Goal: Transaction & Acquisition: Purchase product/service

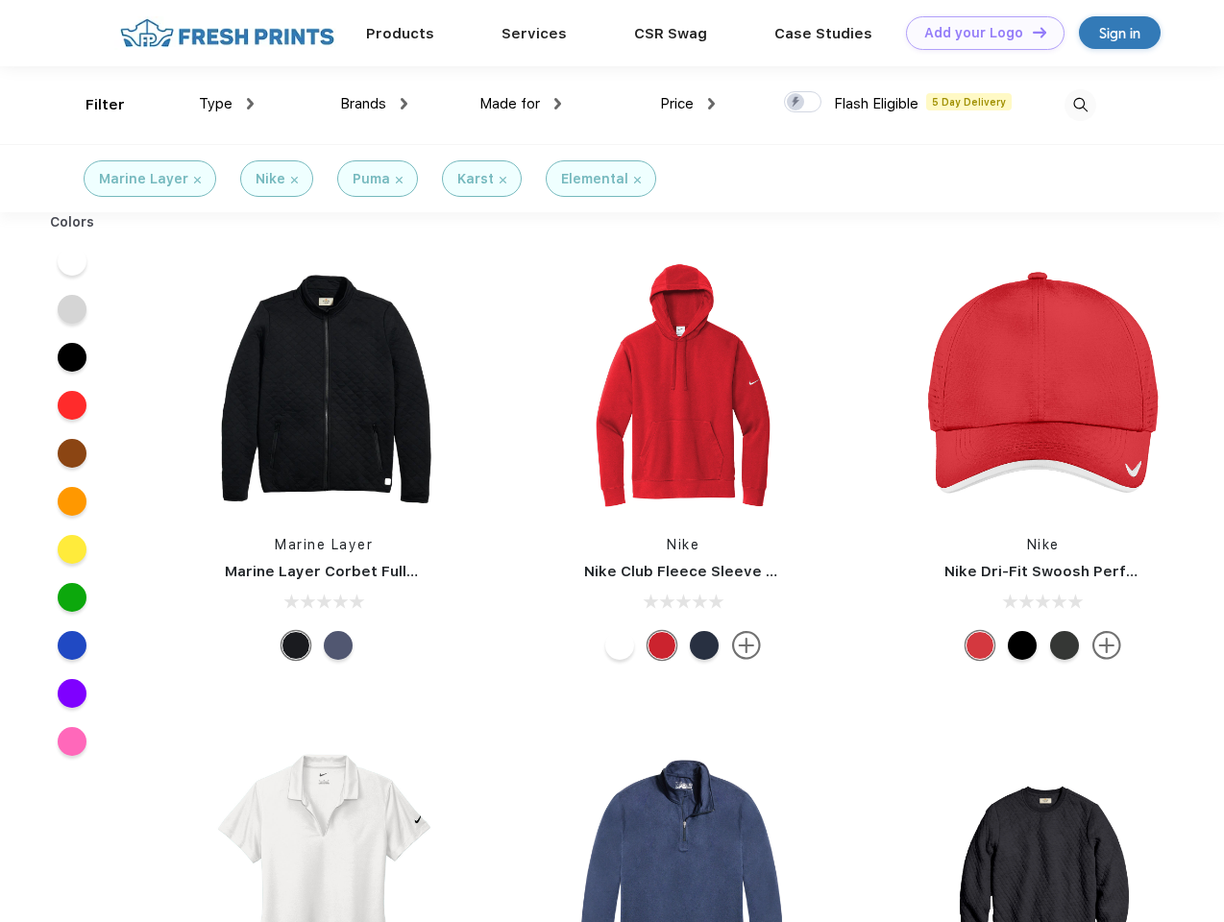
click at [978, 33] on link "Add your Logo Design Tool" at bounding box center [985, 33] width 159 height 34
click at [0, 0] on div "Design Tool" at bounding box center [0, 0] width 0 height 0
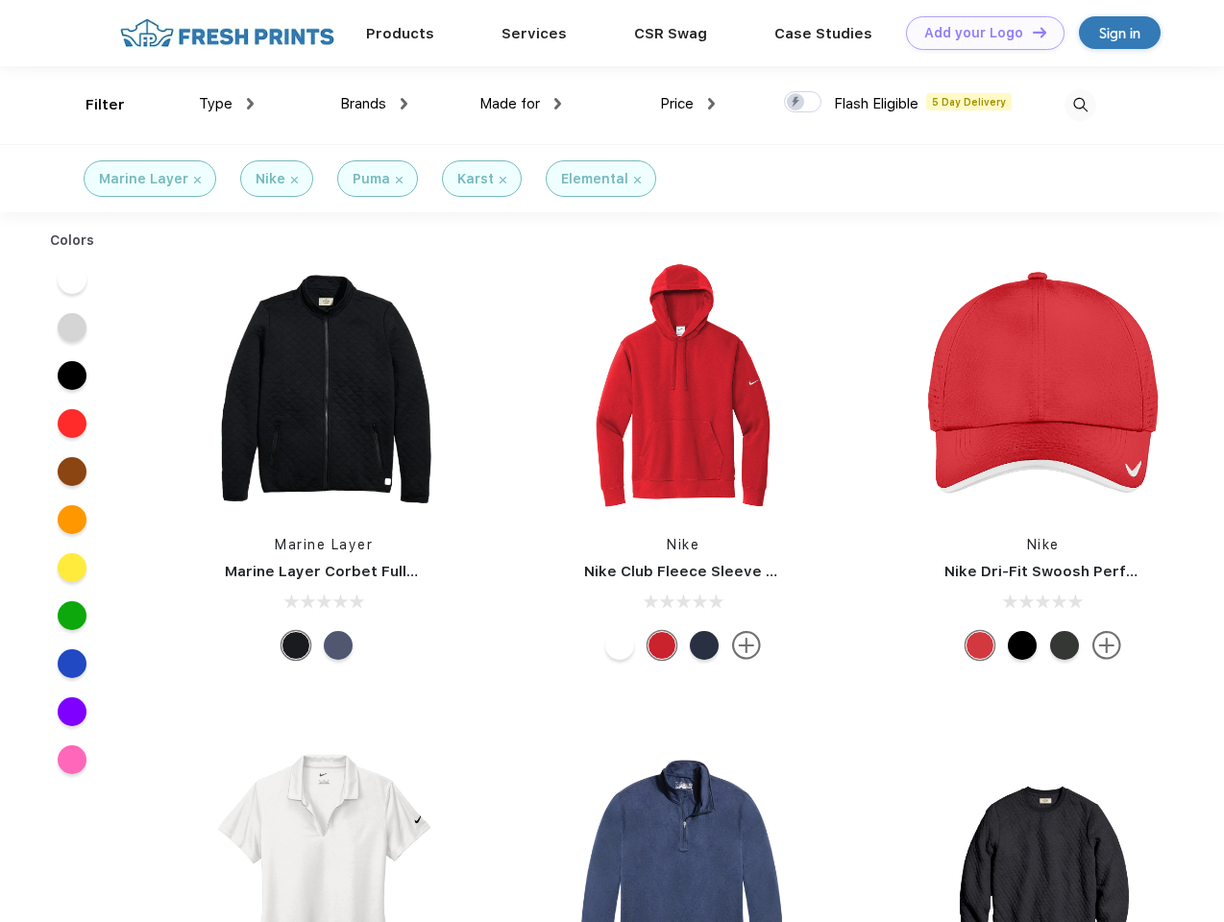
click at [1031, 32] on link "Add your Logo Design Tool" at bounding box center [985, 33] width 159 height 34
click at [92, 105] on div "Filter" at bounding box center [105, 105] width 39 height 22
click at [227, 104] on span "Type" at bounding box center [216, 103] width 34 height 17
click at [374, 104] on span "Brands" at bounding box center [363, 103] width 46 height 17
click at [521, 104] on span "Made for" at bounding box center [509, 103] width 61 height 17
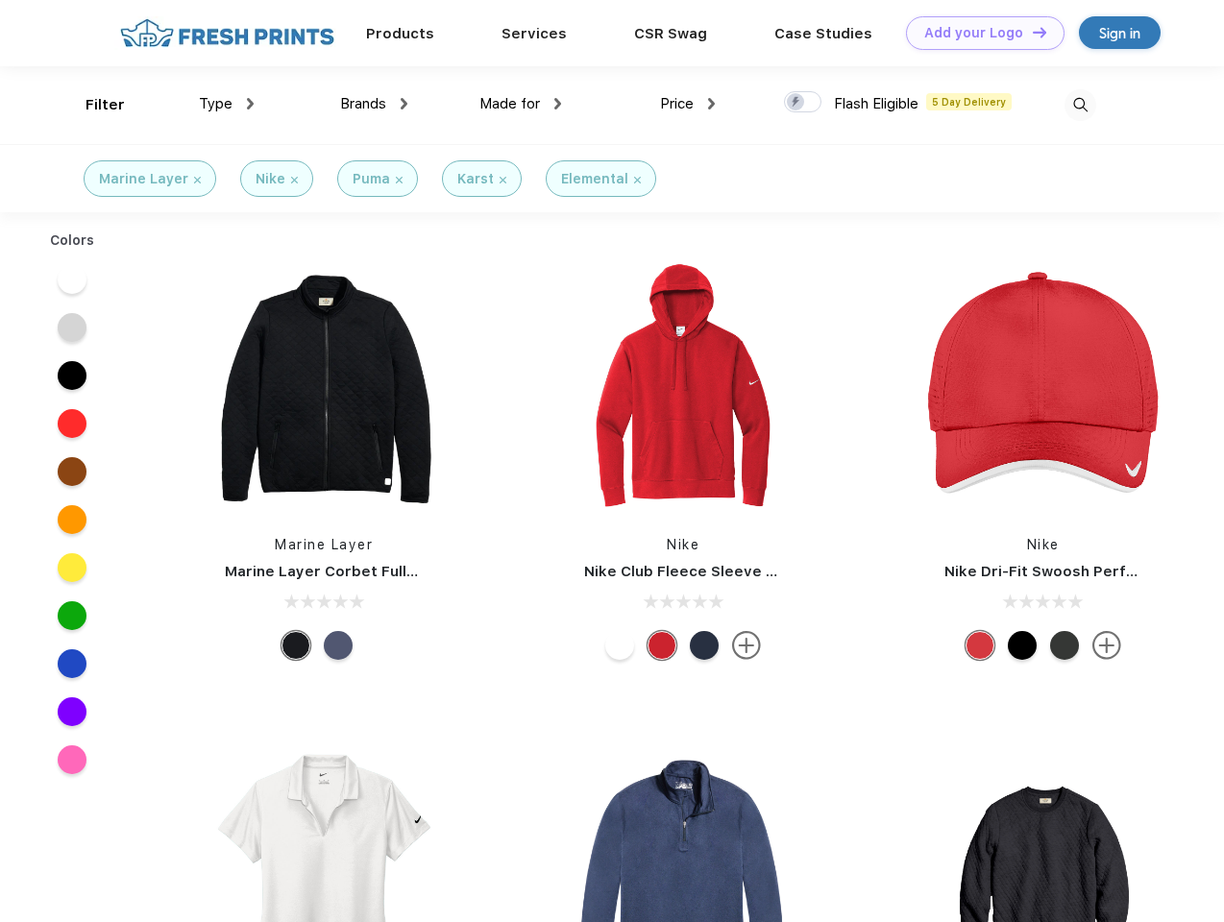
click at [688, 104] on span "Price" at bounding box center [677, 103] width 34 height 17
click at [803, 103] on div at bounding box center [802, 101] width 37 height 21
click at [797, 103] on input "checkbox" at bounding box center [790, 96] width 12 height 12
click at [1080, 105] on img at bounding box center [1081, 105] width 32 height 32
